Goal: Task Accomplishment & Management: Complete application form

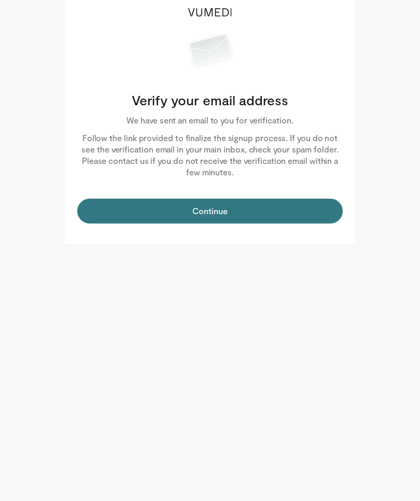
click at [246, 212] on button "Continue" at bounding box center [210, 211] width 266 height 25
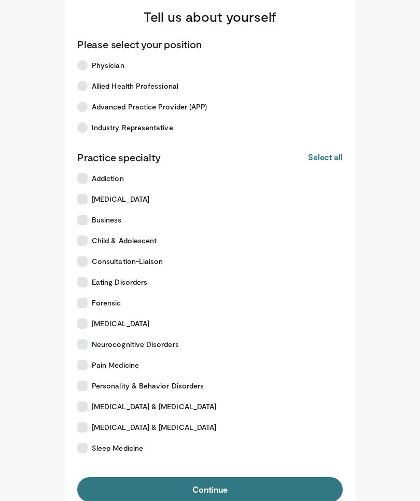
click at [90, 324] on label "Mood Disorders" at bounding box center [204, 323] width 266 height 21
click at [90, 201] on label "Anxiety Disorders" at bounding box center [204, 199] width 266 height 21
click at [87, 65] on icon at bounding box center [82, 65] width 10 height 10
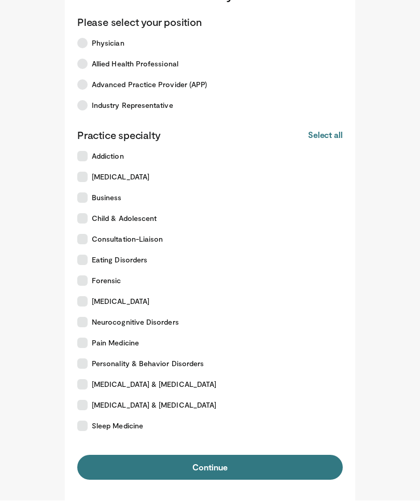
click at [87, 427] on icon at bounding box center [82, 426] width 10 height 10
click at [87, 326] on icon at bounding box center [82, 323] width 10 height 10
click at [301, 464] on button "Continue" at bounding box center [210, 468] width 266 height 25
click at [355, 229] on main "Tell us about yourself Please select your position Physician Allied Health Prof…" at bounding box center [210, 239] width 374 height 523
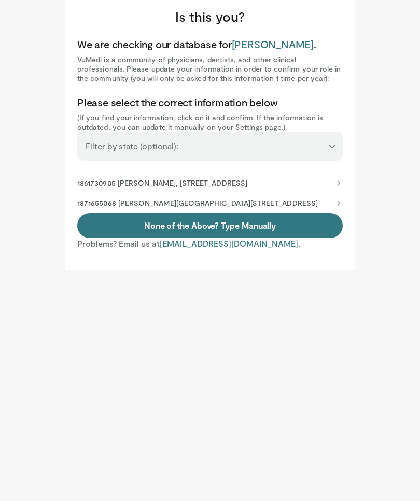
click at [334, 144] on select "**********" at bounding box center [210, 142] width 266 height 20
select select "**"
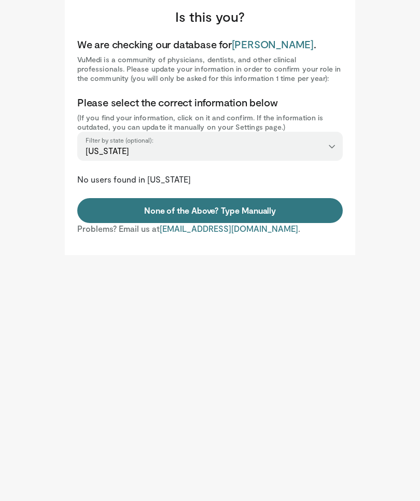
click at [259, 211] on link "None of the Above? Type Manually" at bounding box center [210, 210] width 266 height 25
